Goal: Transaction & Acquisition: Purchase product/service

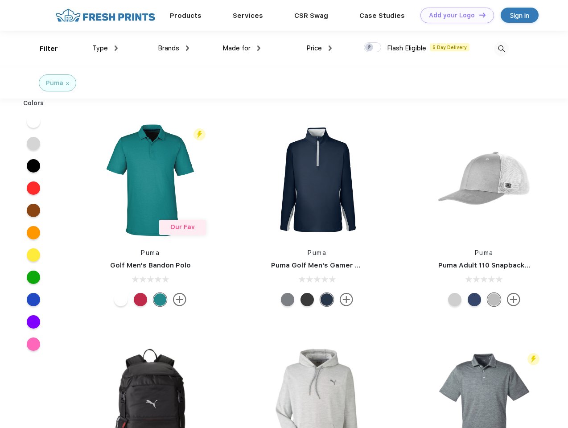
click at [454, 15] on link "Add your Logo Design Tool" at bounding box center [457, 16] width 74 height 16
click at [0, 0] on div "Design Tool" at bounding box center [0, 0] width 0 height 0
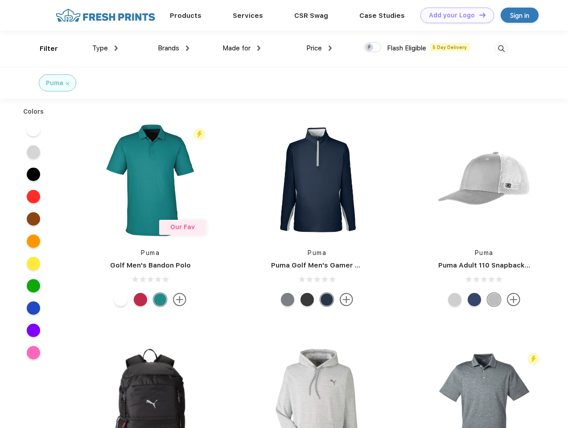
click at [478, 15] on link "Add your Logo Design Tool" at bounding box center [457, 16] width 74 height 16
click at [43, 49] on div "Filter" at bounding box center [49, 49] width 18 height 10
click at [105, 48] on span "Type" at bounding box center [100, 48] width 16 height 8
click at [173, 48] on span "Brands" at bounding box center [168, 48] width 21 height 8
click at [242, 48] on span "Made for" at bounding box center [236, 48] width 28 height 8
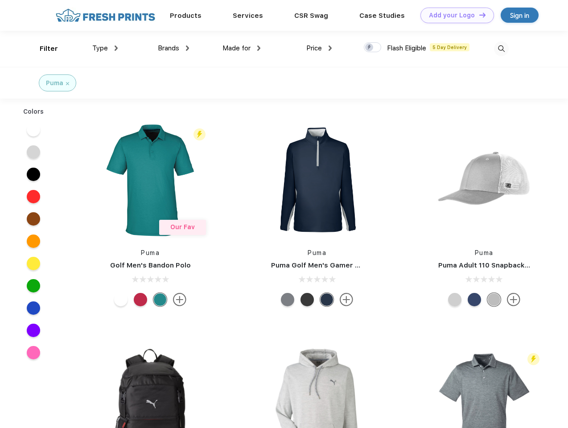
click at [319, 48] on span "Price" at bounding box center [314, 48] width 16 height 8
click at [373, 48] on div at bounding box center [372, 47] width 17 height 10
click at [370, 48] on input "checkbox" at bounding box center [367, 45] width 6 height 6
click at [501, 49] on img at bounding box center [501, 48] width 15 height 15
